Goal: Task Accomplishment & Management: Use online tool/utility

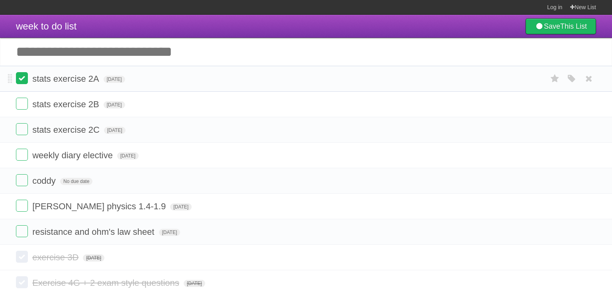
click at [26, 82] on label at bounding box center [22, 78] width 12 height 12
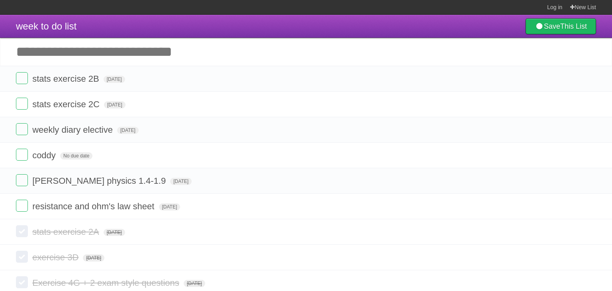
click at [74, 55] on input "Add another task" at bounding box center [306, 52] width 612 height 28
type input "*"
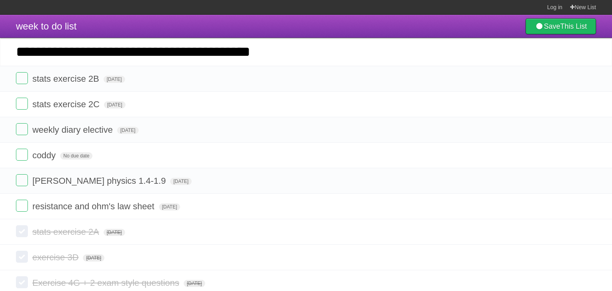
type input "**********"
click input "*********" at bounding box center [0, 0] width 0 height 0
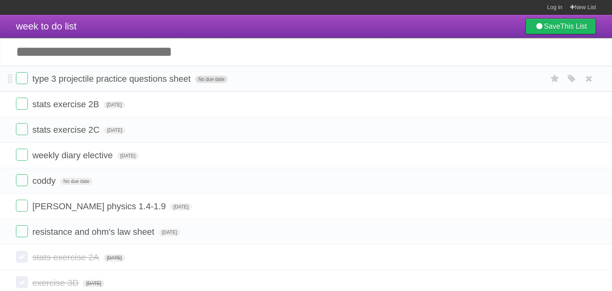
click at [214, 78] on span "No due date" at bounding box center [211, 79] width 32 height 7
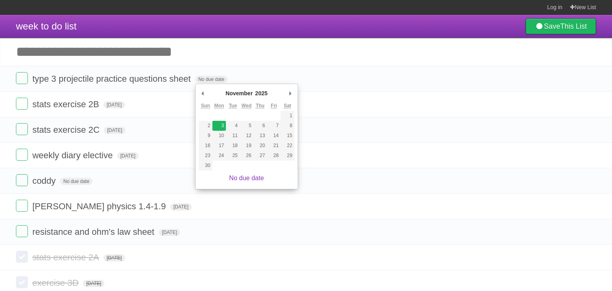
type span "[DATE]"
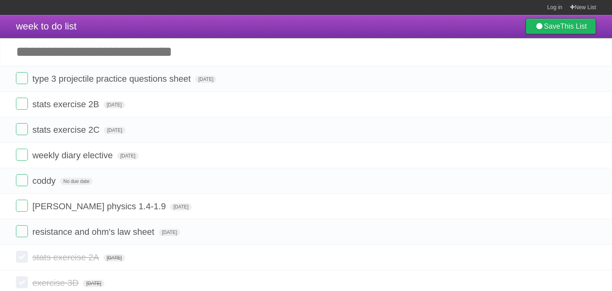
scroll to position [111, 0]
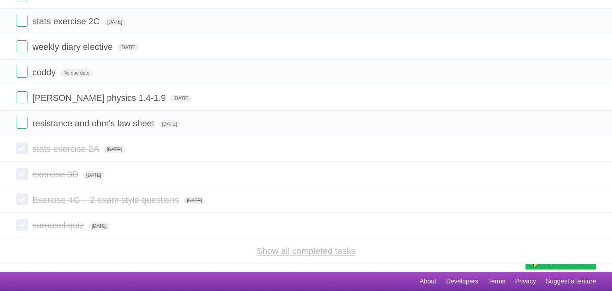
click at [354, 254] on link "Show all completed tasks" at bounding box center [305, 251] width 99 height 10
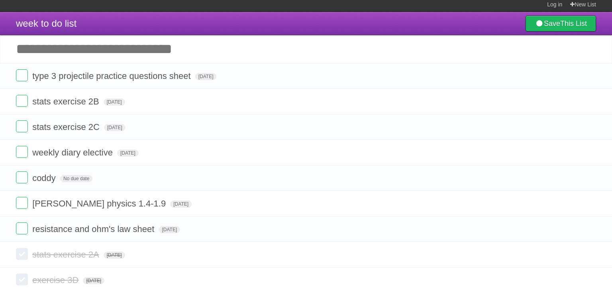
scroll to position [0, 0]
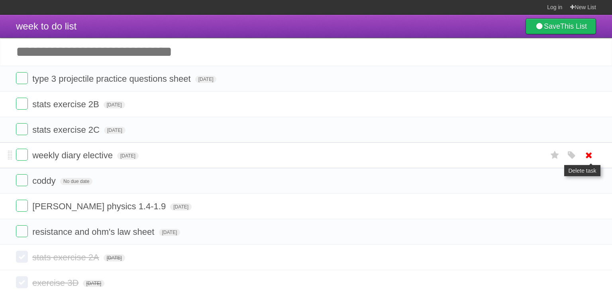
click at [589, 152] on icon at bounding box center [588, 155] width 11 height 13
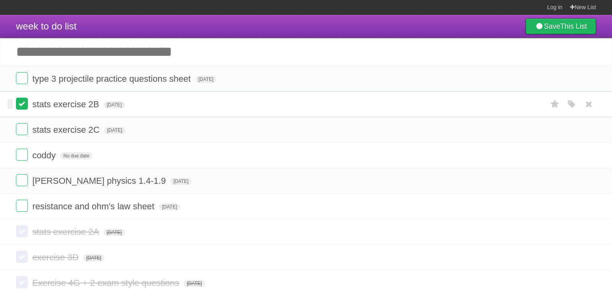
click at [25, 107] on label at bounding box center [22, 104] width 12 height 12
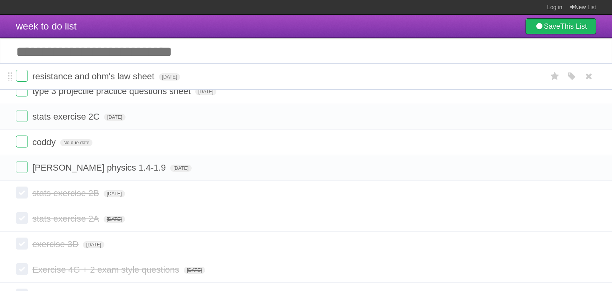
drag, startPoint x: 8, startPoint y: 182, endPoint x: 4, endPoint y: 71, distance: 111.2
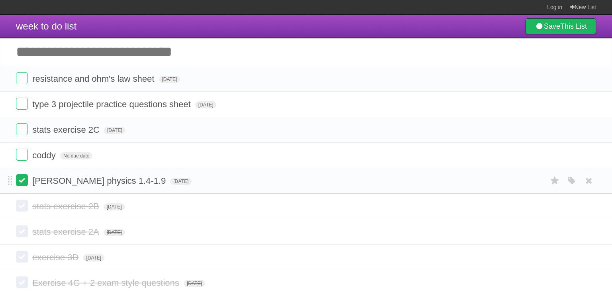
click at [17, 181] on label at bounding box center [22, 180] width 12 height 12
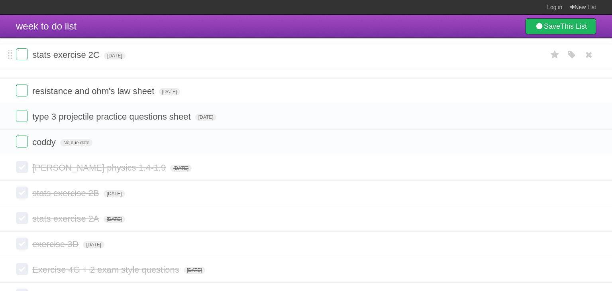
drag, startPoint x: 9, startPoint y: 130, endPoint x: 4, endPoint y: 54, distance: 75.8
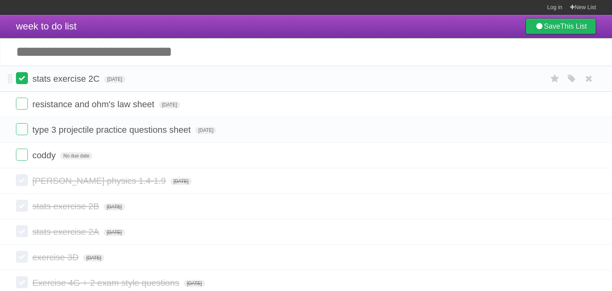
click at [20, 77] on label at bounding box center [22, 78] width 12 height 12
